Goal: Transaction & Acquisition: Download file/media

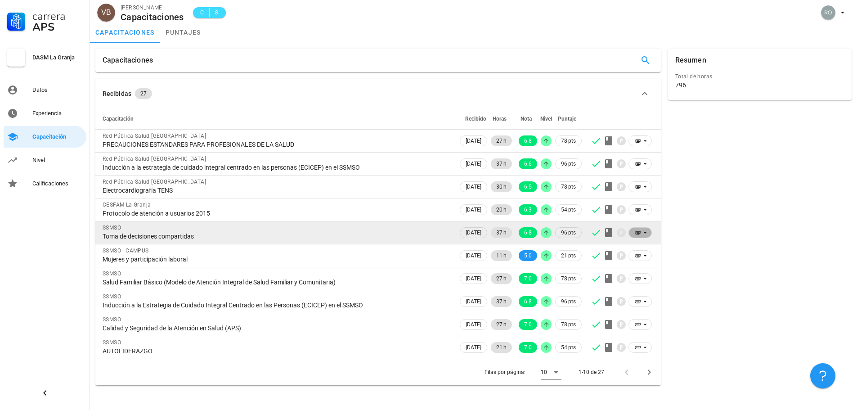
click at [646, 233] on icon at bounding box center [644, 232] width 7 height 7
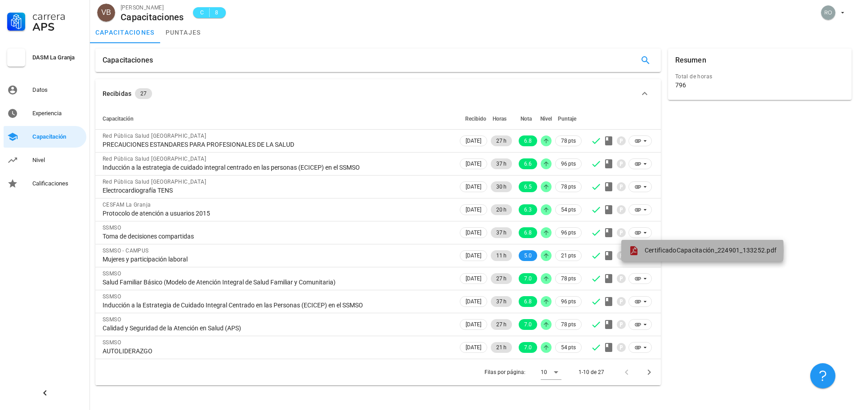
click at [658, 250] on span "CertificadoCapacitación_224901_133252.pdf" at bounding box center [711, 249] width 132 height 7
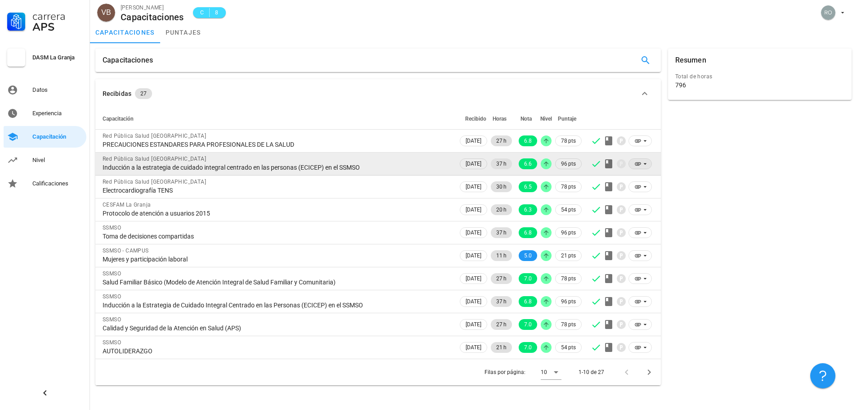
click at [642, 164] on icon at bounding box center [644, 163] width 7 height 7
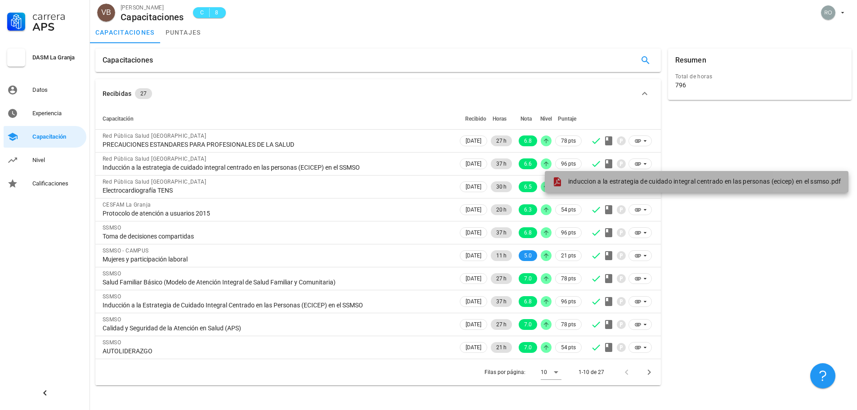
click at [640, 184] on span "induccion a la estrategia de cuidado integral centrado en las personas (ecicep)…" at bounding box center [704, 181] width 273 height 7
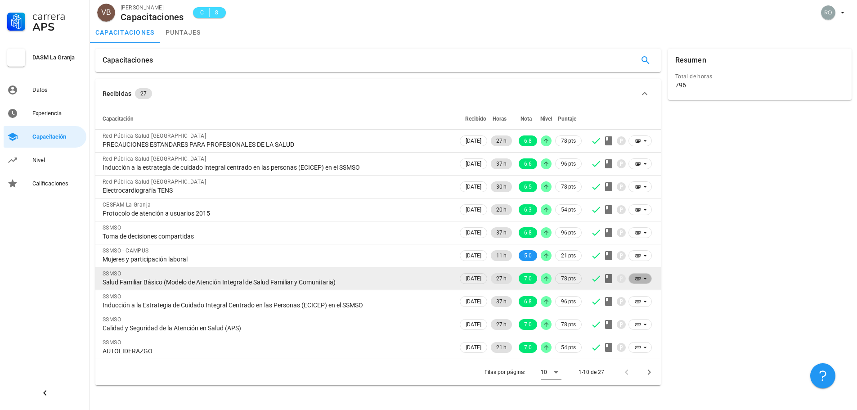
click at [642, 279] on icon at bounding box center [644, 278] width 7 height 7
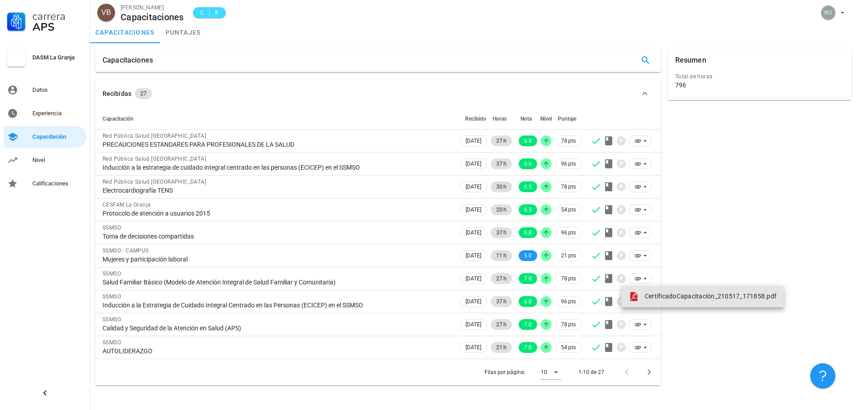
click at [661, 297] on span "CertificadoCapacitación_210517_171858.pdf" at bounding box center [711, 295] width 132 height 7
click at [650, 371] on icon "Página siguiente" at bounding box center [649, 372] width 11 height 11
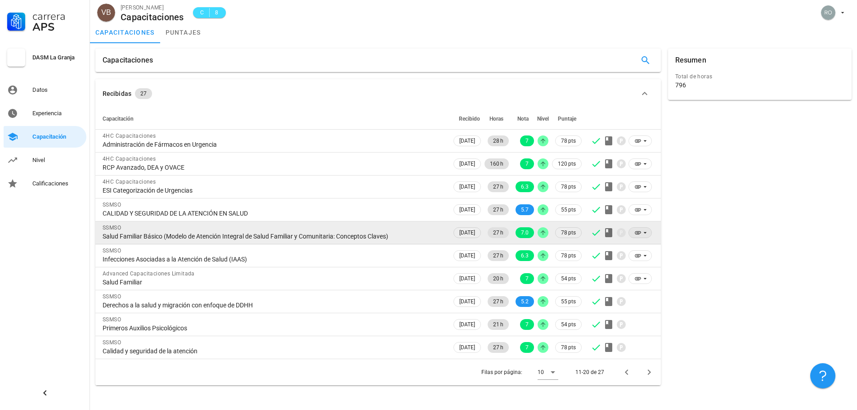
click at [644, 231] on icon at bounding box center [644, 232] width 7 height 7
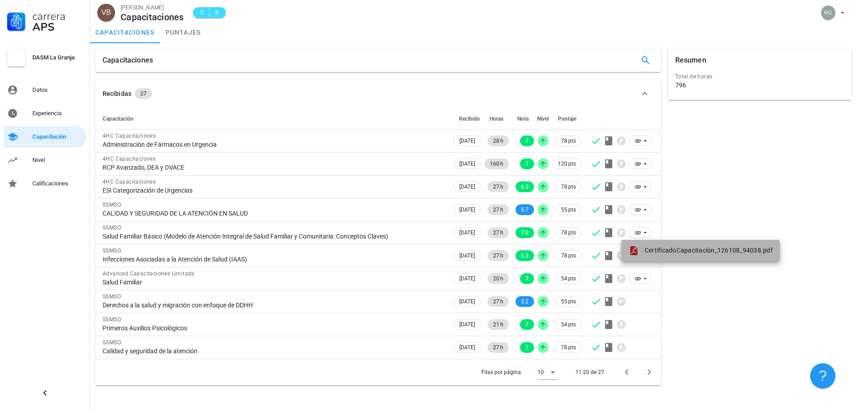
click at [649, 250] on span "CertificadoCapacitación_126108_94038.pdf" at bounding box center [709, 249] width 128 height 7
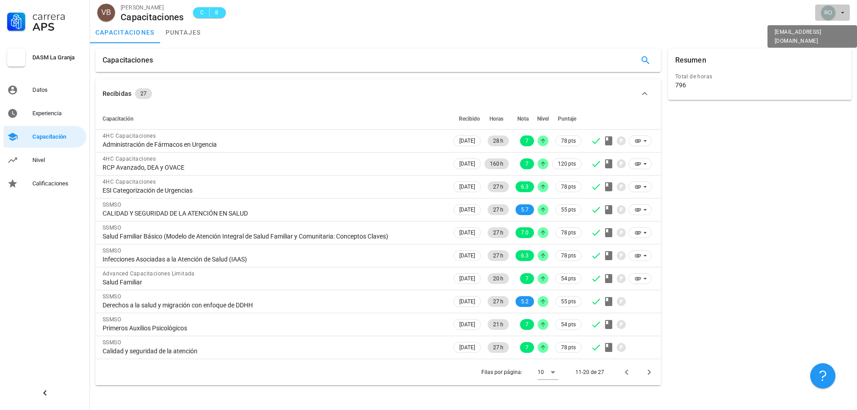
click at [838, 14] on span "button" at bounding box center [832, 12] width 27 height 14
click at [836, 32] on div "Salir" at bounding box center [837, 35] width 14 height 18
